Goal: Task Accomplishment & Management: Manage account settings

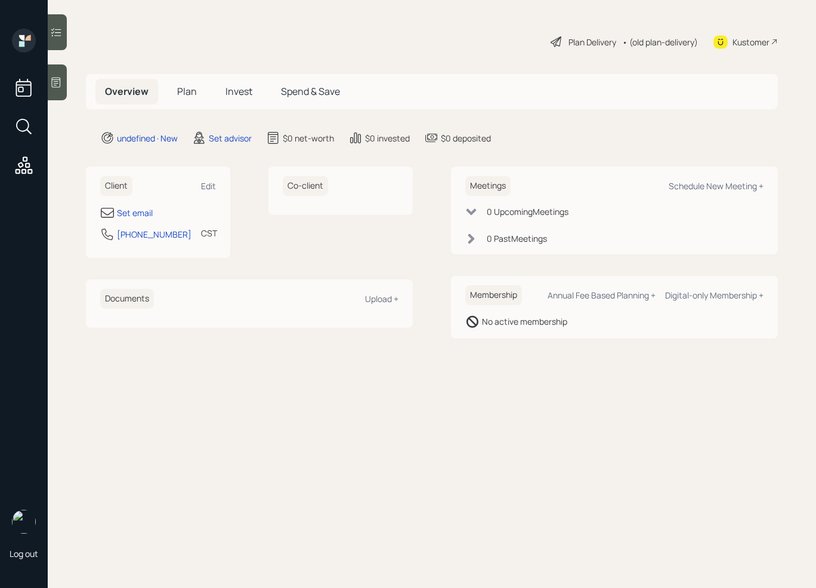
click at [61, 77] on icon at bounding box center [56, 82] width 12 height 12
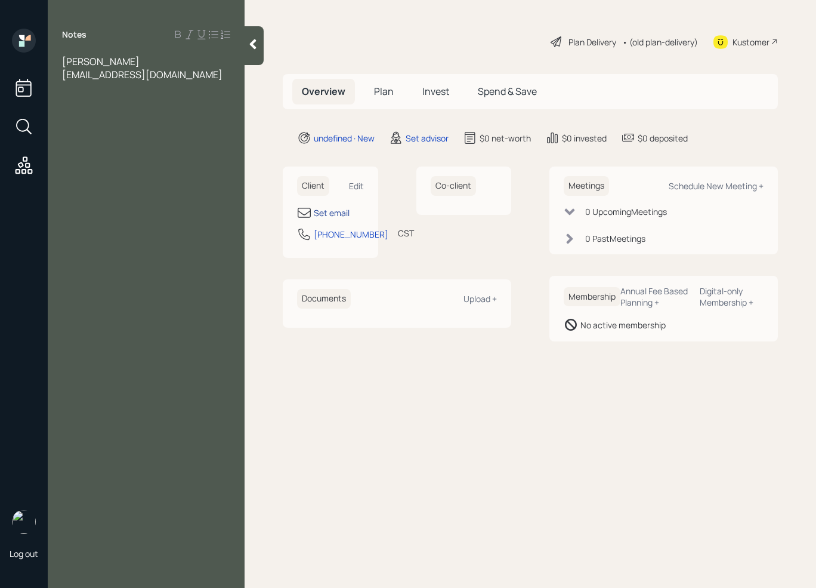
click at [336, 208] on div "Set email" at bounding box center [332, 212] width 36 height 13
select select "America/[GEOGRAPHIC_DATA]"
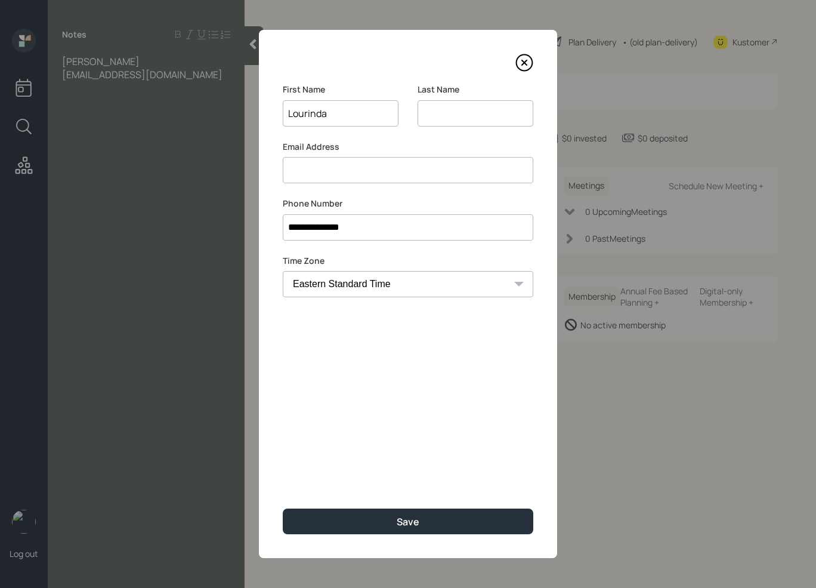
type input "Lourinda"
click at [443, 115] on input at bounding box center [476, 113] width 116 height 26
type input "[PERSON_NAME]"
click at [379, 182] on input at bounding box center [408, 170] width 251 height 26
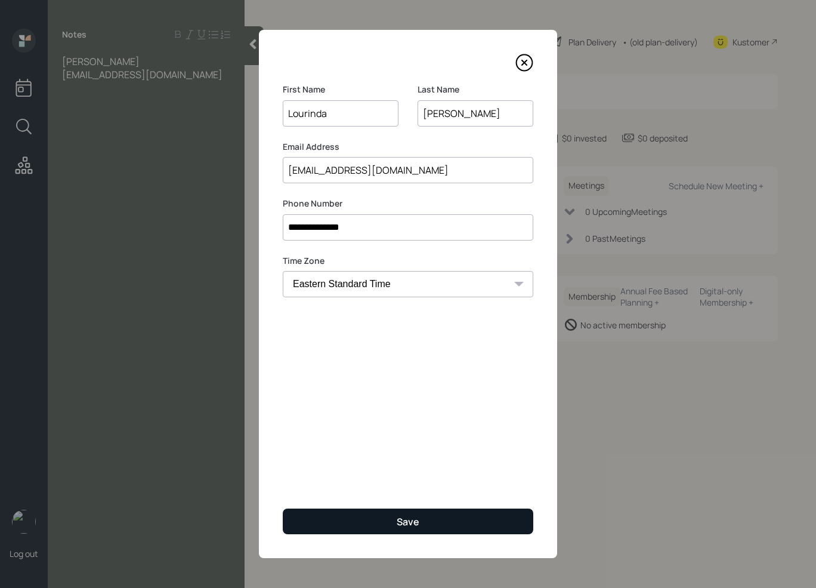
type input "[EMAIL_ADDRESS][DOMAIN_NAME]"
click at [374, 520] on button "Save" at bounding box center [408, 521] width 251 height 26
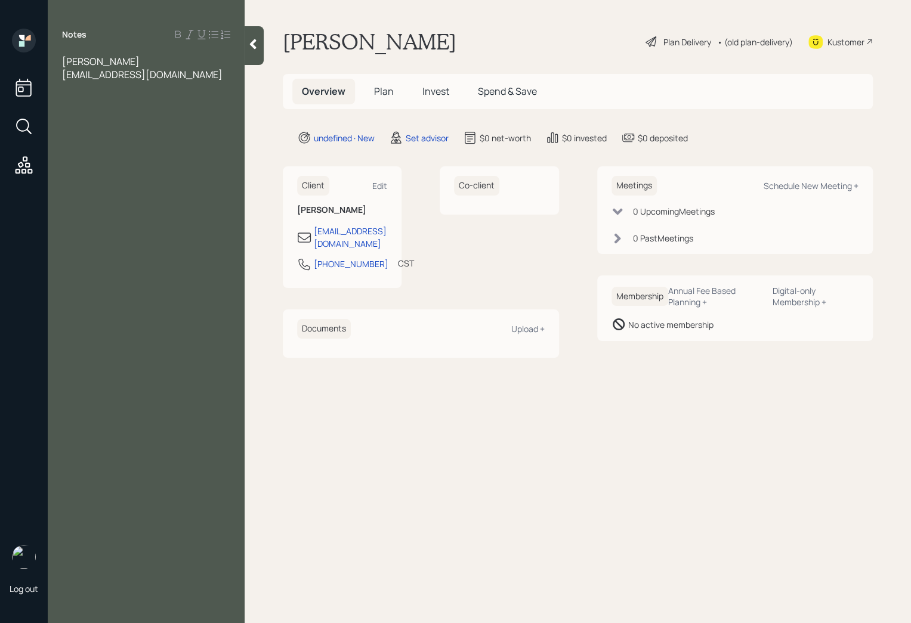
click at [174, 73] on div "[EMAIL_ADDRESS][DOMAIN_NAME]" at bounding box center [146, 74] width 168 height 13
click at [88, 84] on div at bounding box center [146, 87] width 168 height 13
click at [140, 66] on div "[PERSON_NAME]" at bounding box center [146, 61] width 168 height 13
click at [99, 107] on div "Assets" at bounding box center [146, 113] width 168 height 13
click at [131, 134] on div at bounding box center [146, 140] width 168 height 13
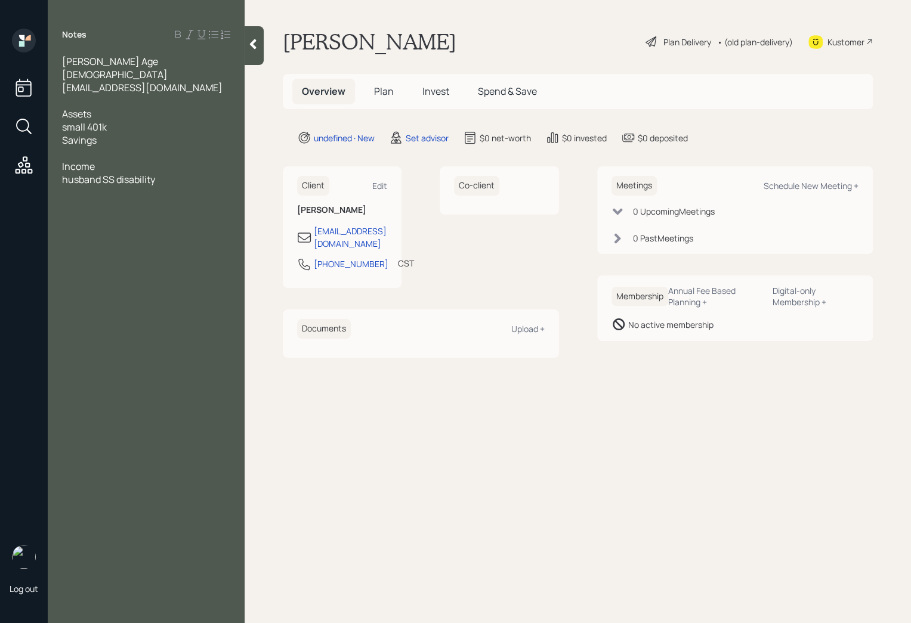
click at [121, 147] on div at bounding box center [146, 153] width 168 height 13
click at [115, 147] on div at bounding box center [146, 153] width 168 height 13
click at [113, 120] on div "small 401k" at bounding box center [146, 126] width 168 height 13
click at [113, 134] on div "Savings" at bounding box center [146, 140] width 168 height 13
click at [104, 134] on div "Savings-" at bounding box center [146, 140] width 168 height 13
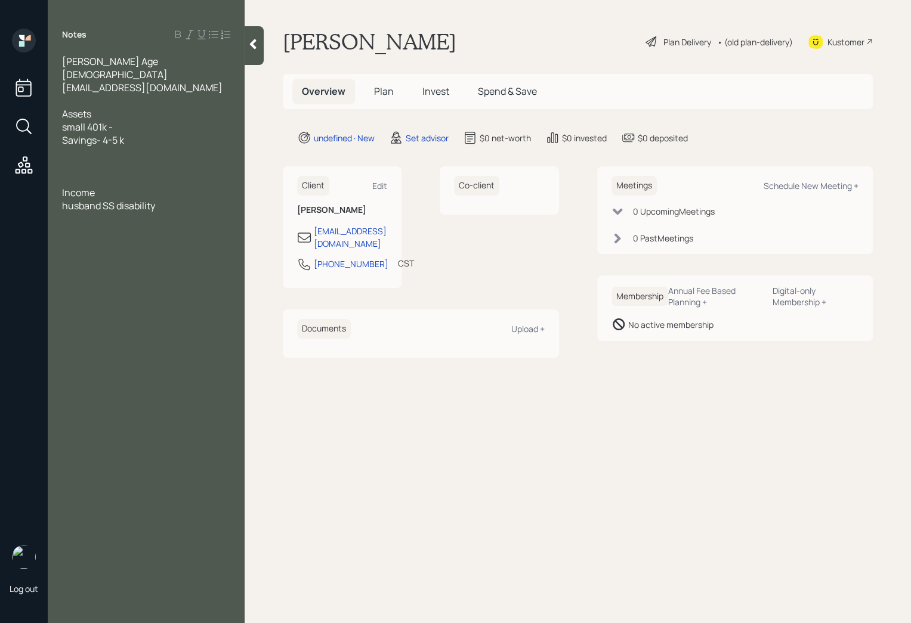
click at [121, 134] on span "Savings- 4-5 k" at bounding box center [93, 140] width 62 height 13
click at [259, 46] on div at bounding box center [254, 45] width 19 height 39
